Goal: Navigation & Orientation: Find specific page/section

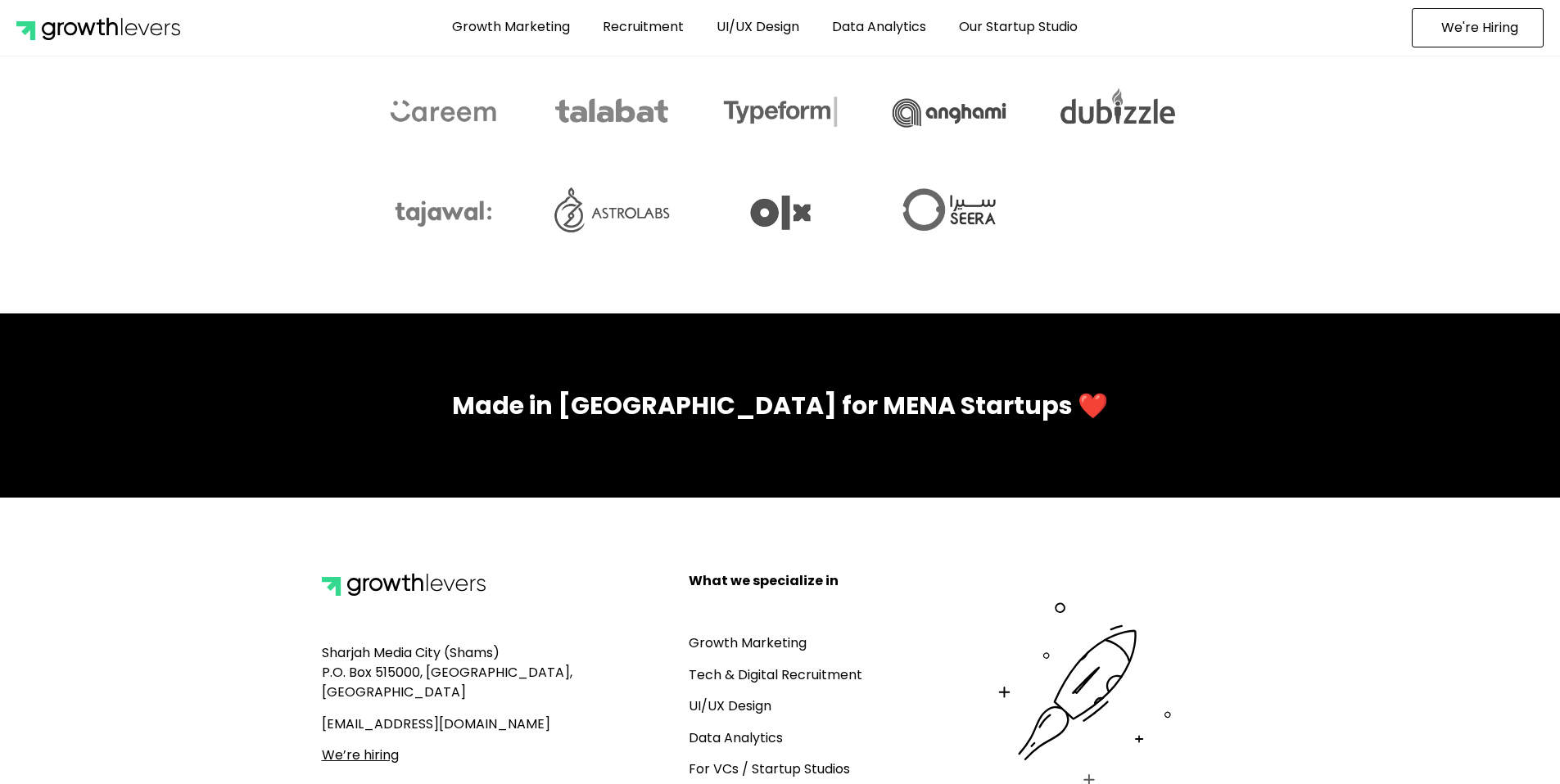
scroll to position [7093, 0]
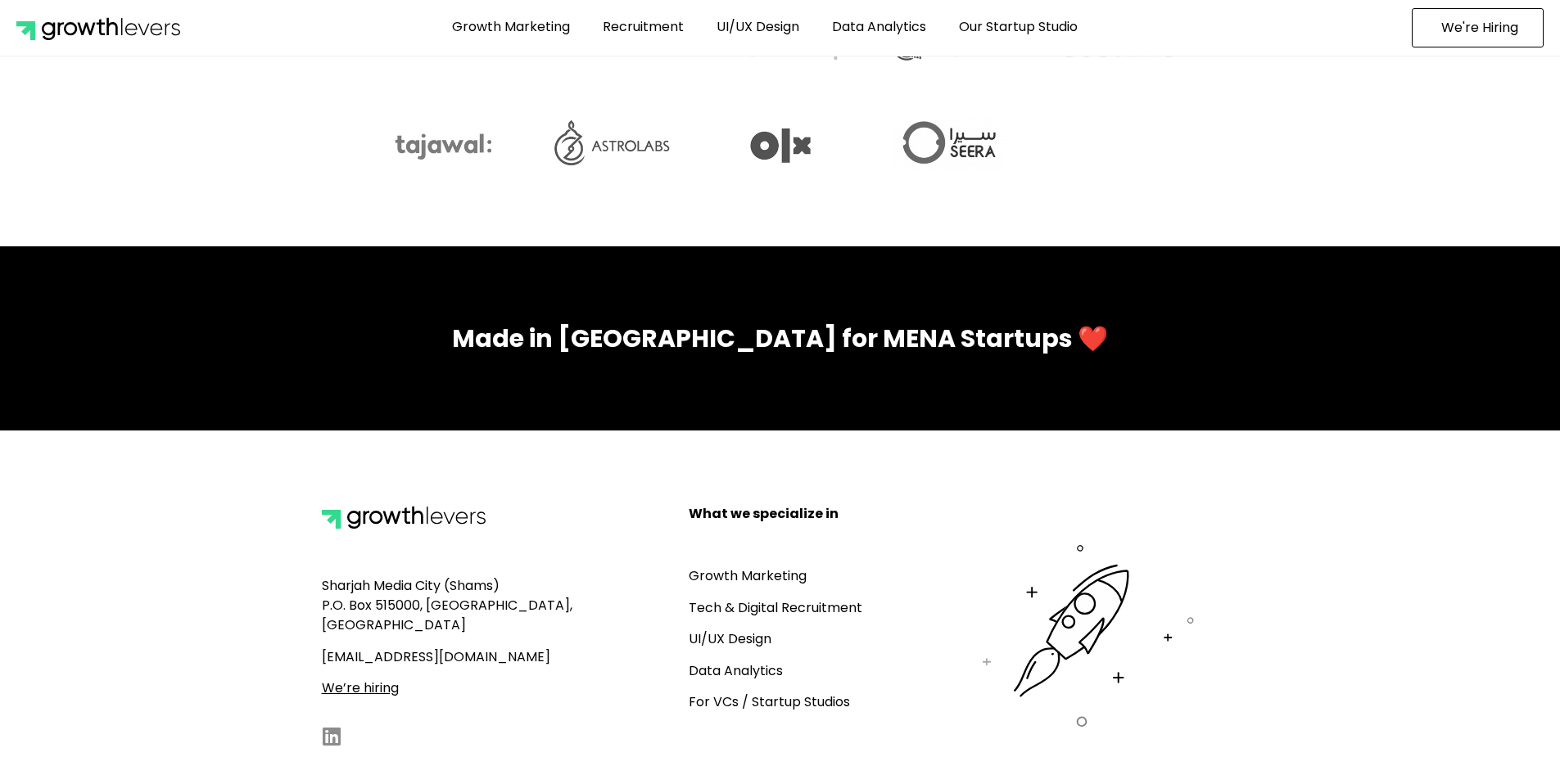
click at [1458, 27] on span "We're Hiring" at bounding box center [1480, 27] width 77 height 13
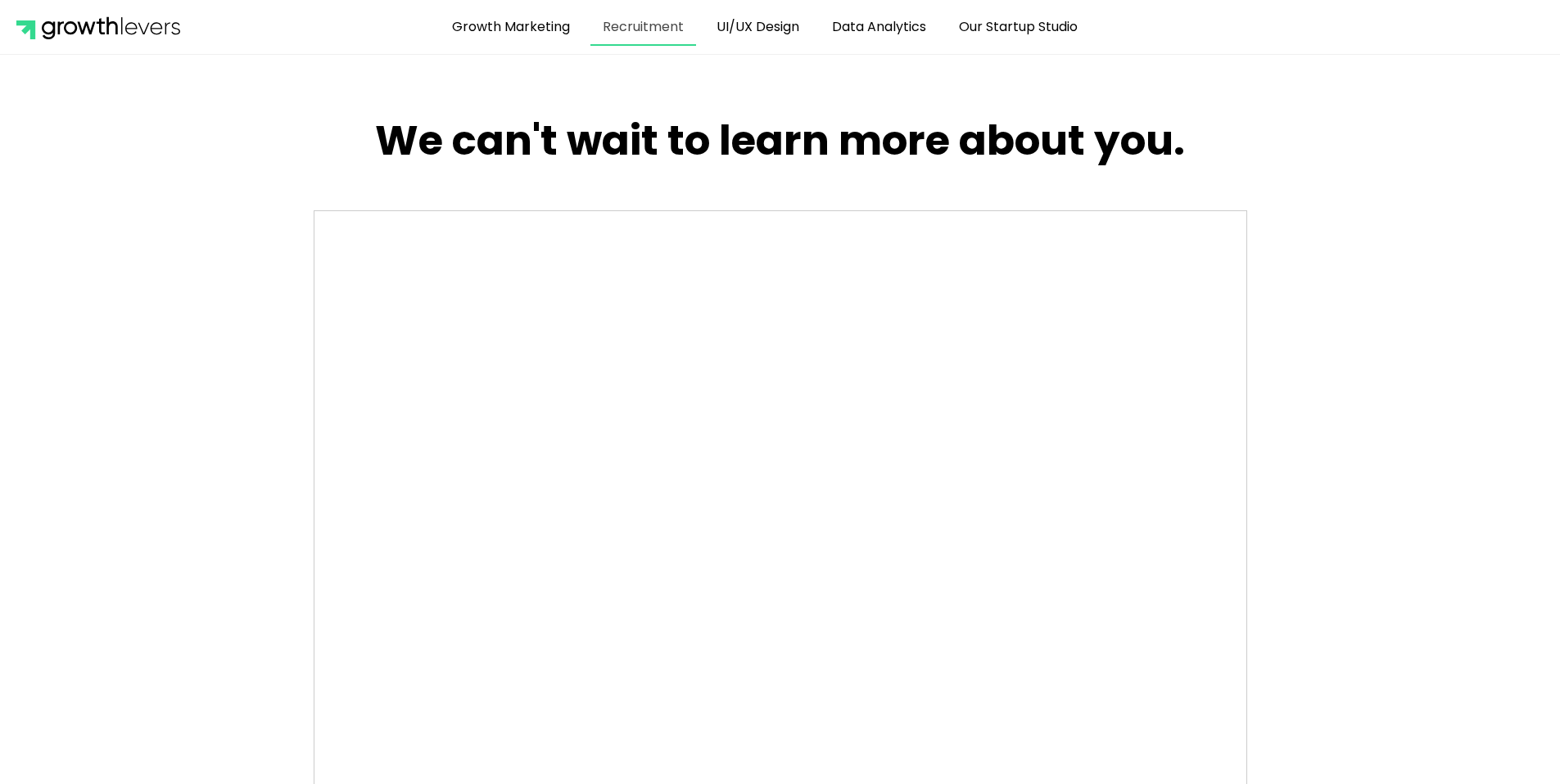
click at [658, 33] on link "Recruitment" at bounding box center [643, 27] width 105 height 38
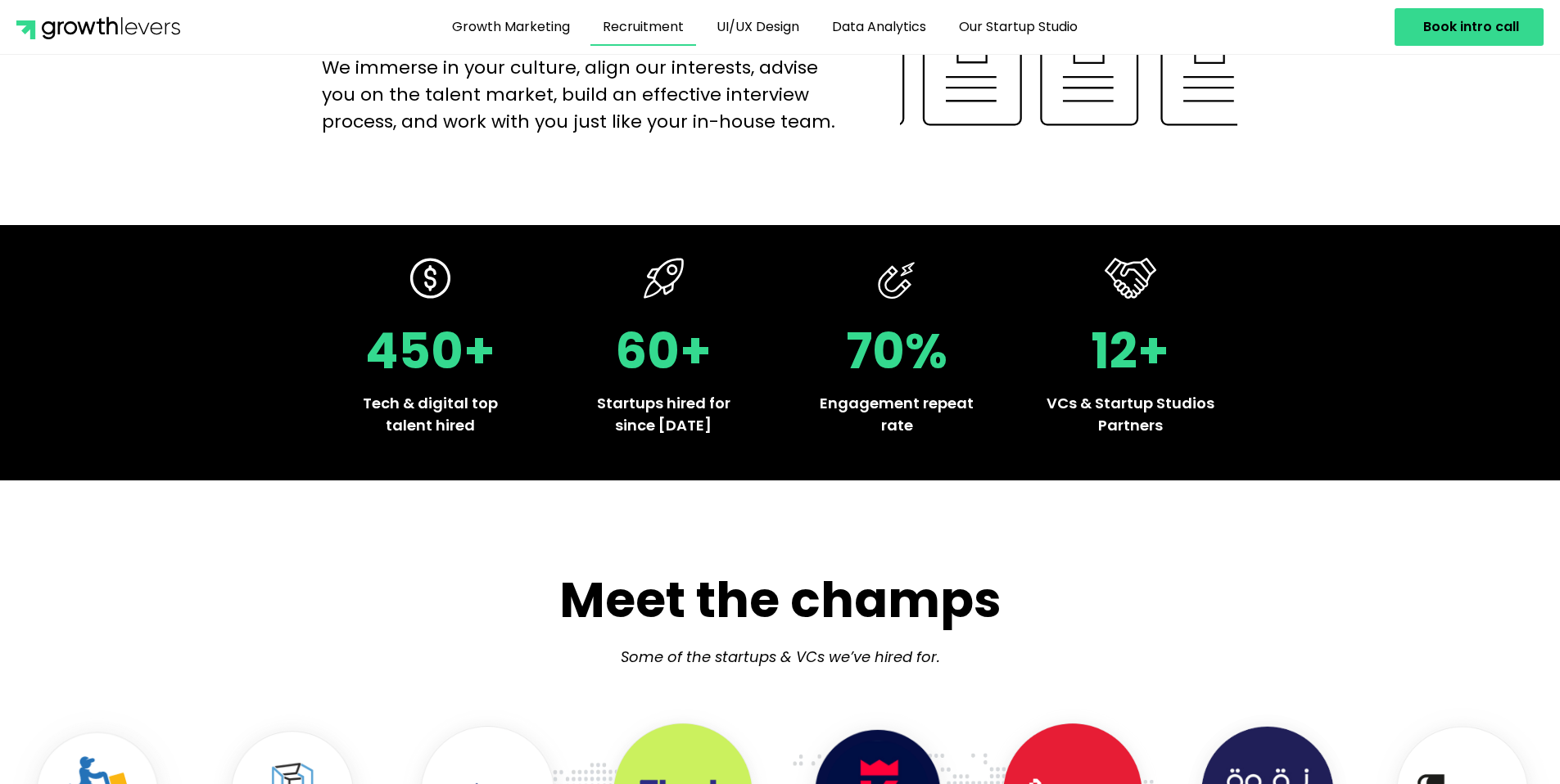
scroll to position [537, 0]
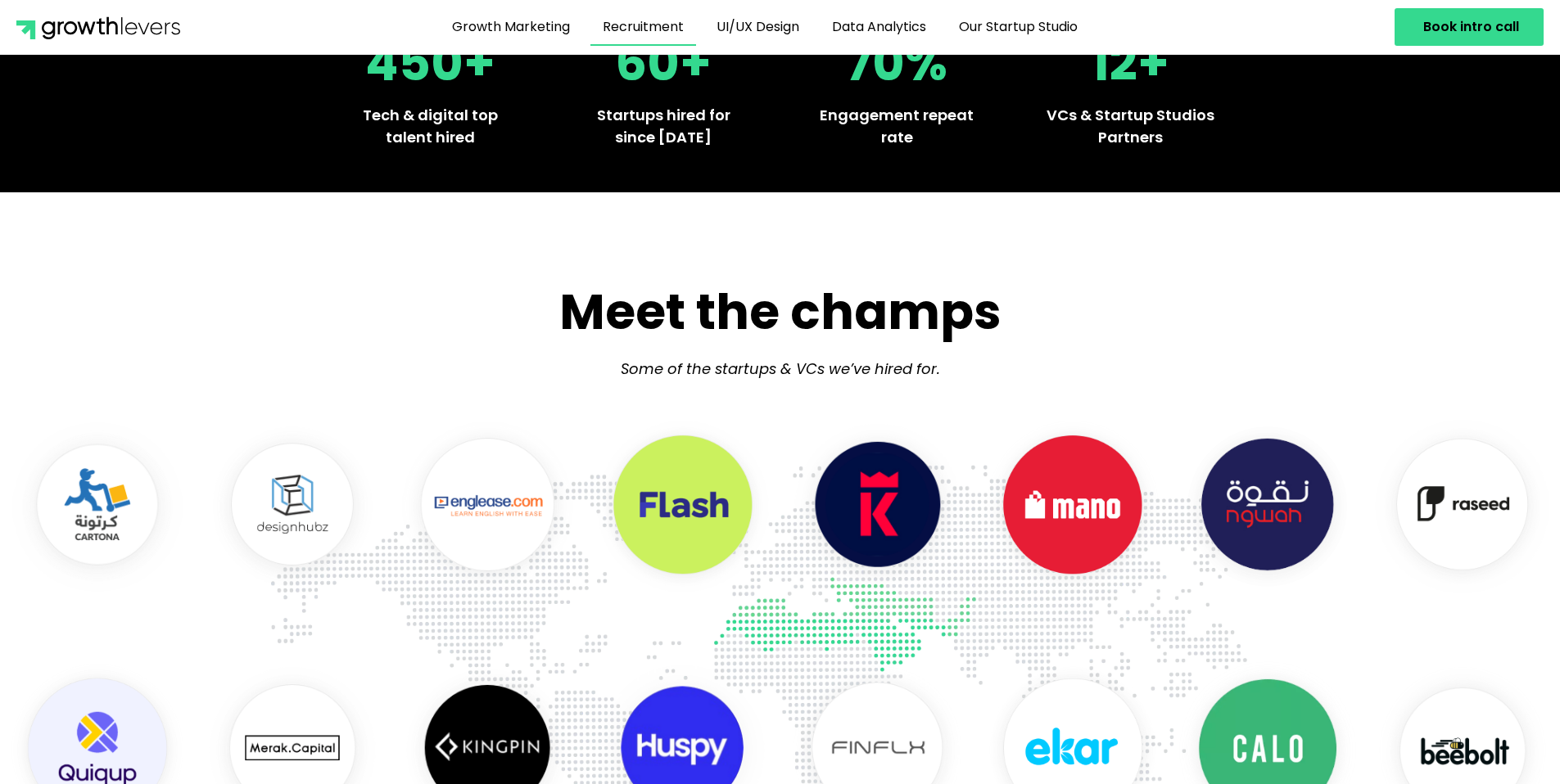
click at [322, 355] on section "Meet the champs Some of the startups & VCs we’ve hired for." at bounding box center [780, 337] width 1560 height 125
